Goal: Information Seeking & Learning: Understand process/instructions

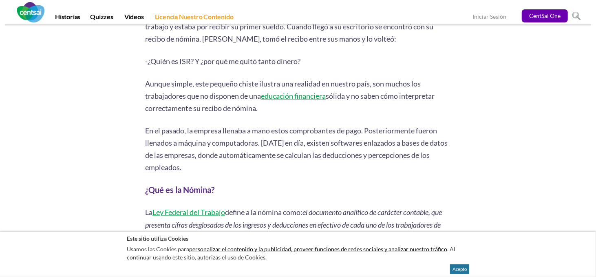
scroll to position [545, 0]
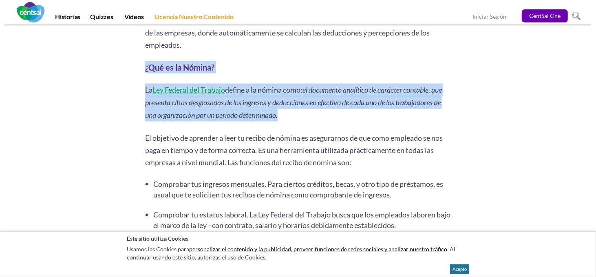
drag, startPoint x: 335, startPoint y: 117, endPoint x: 146, endPoint y: 69, distance: 194.8
copy div "¿Qué es la Nómina? La Ley Federal del Trabajo define a la nómina como: el docum…"
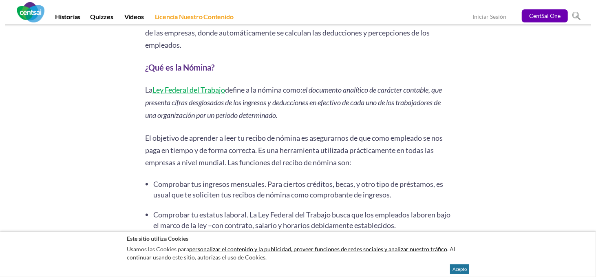
click at [186, 141] on p "El objetivo de aprender a leer tu recibo de nómina es asegurarnos de que como e…" at bounding box center [298, 150] width 306 height 37
click at [206, 87] on link "Ley Federal del Trabajo" at bounding box center [189, 89] width 73 height 9
click at [199, 92] on link "Ley Federal del Trabajo" at bounding box center [189, 89] width 73 height 9
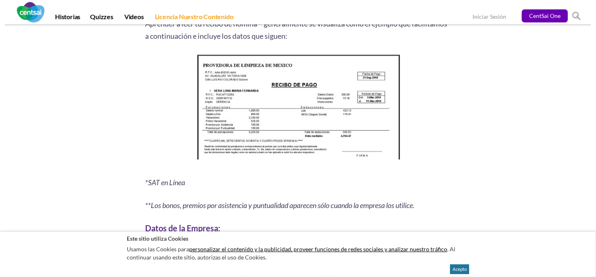
scroll to position [1061, 0]
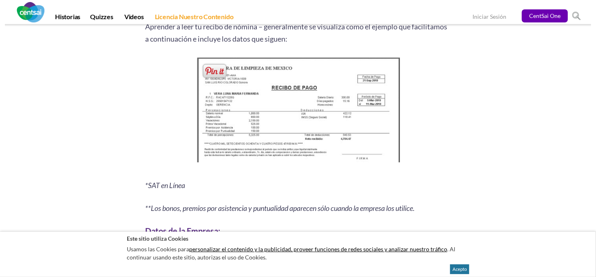
click at [280, 122] on img at bounding box center [298, 112] width 209 height 114
click at [214, 69] on span at bounding box center [214, 70] width 27 height 17
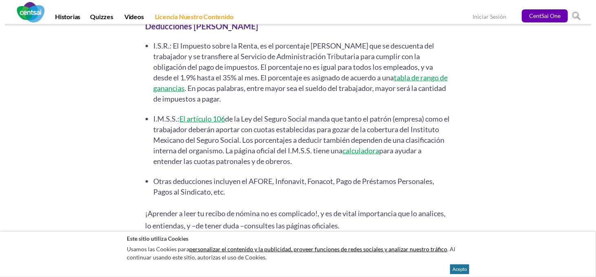
scroll to position [2188, 0]
click at [454, 269] on button "Acepto" at bounding box center [459, 269] width 19 height 10
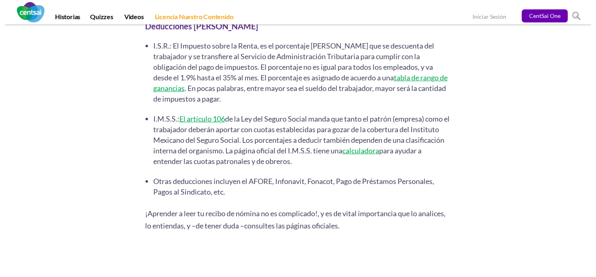
click at [360, 150] on link "calculadora" at bounding box center [361, 150] width 37 height 9
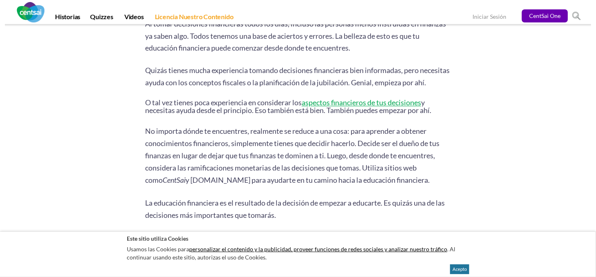
scroll to position [948, 0]
click at [460, 268] on button "Acepto" at bounding box center [459, 269] width 19 height 10
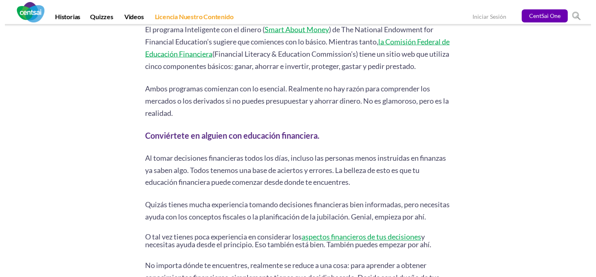
scroll to position [785, 0]
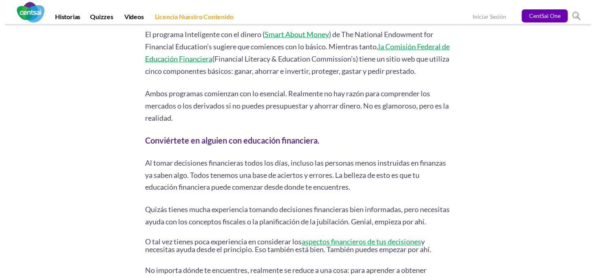
click at [554, 15] on link "CentSai One" at bounding box center [545, 15] width 46 height 13
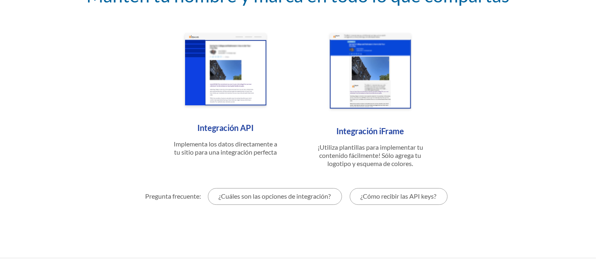
scroll to position [1417, 0]
